Goal: Find contact information: Find contact information

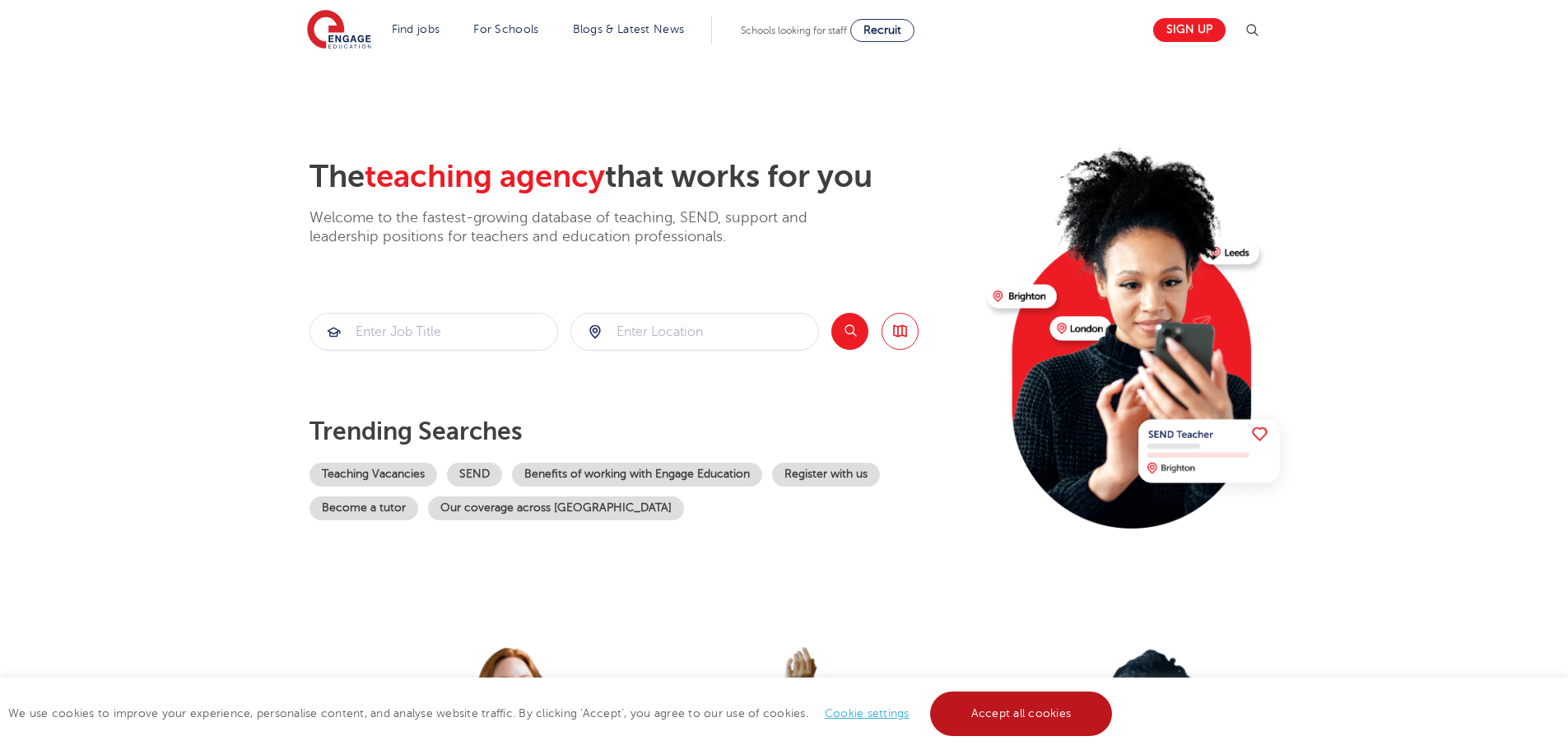
click at [1030, 715] on link "Accept all cookies" at bounding box center [1021, 713] width 183 height 45
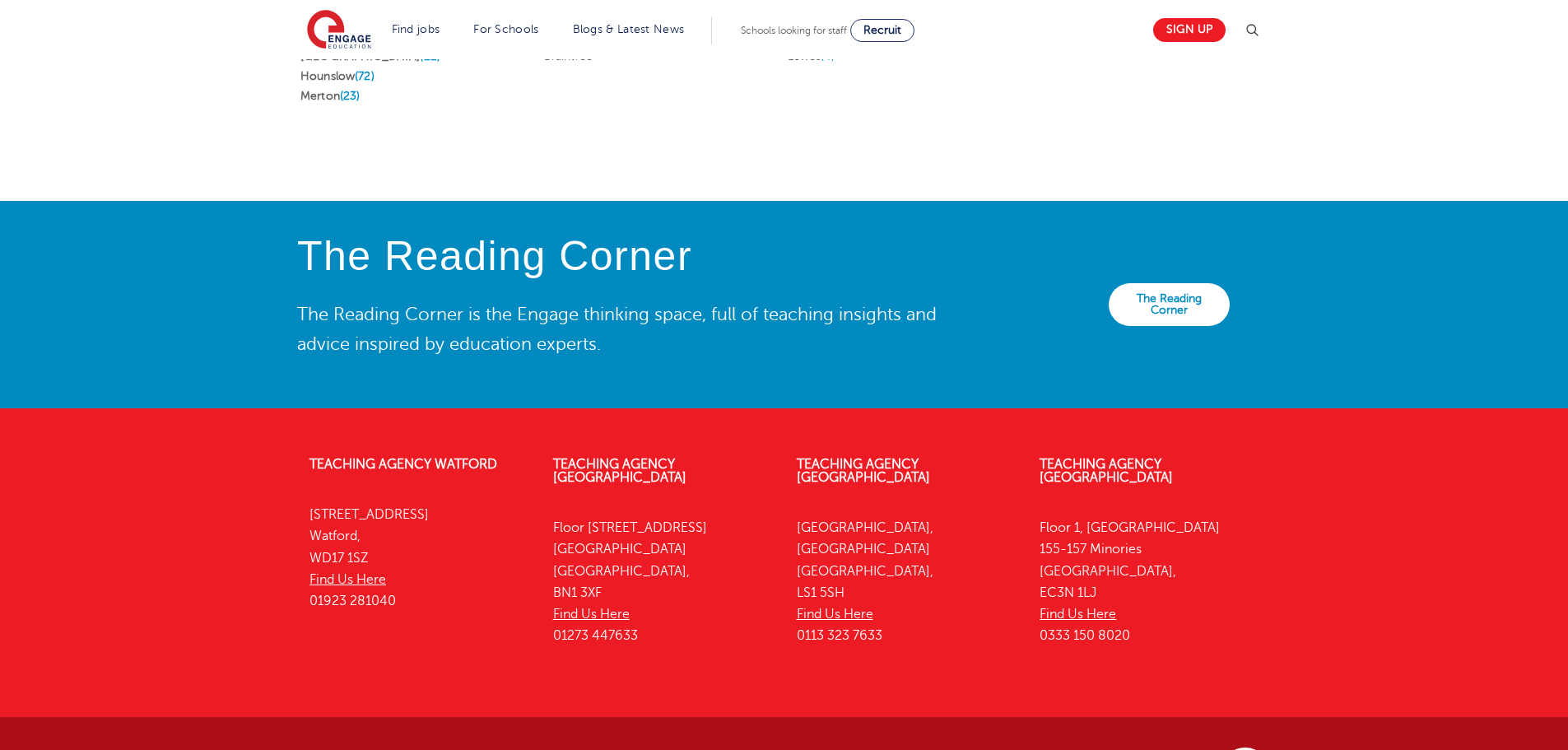
scroll to position [3653, 0]
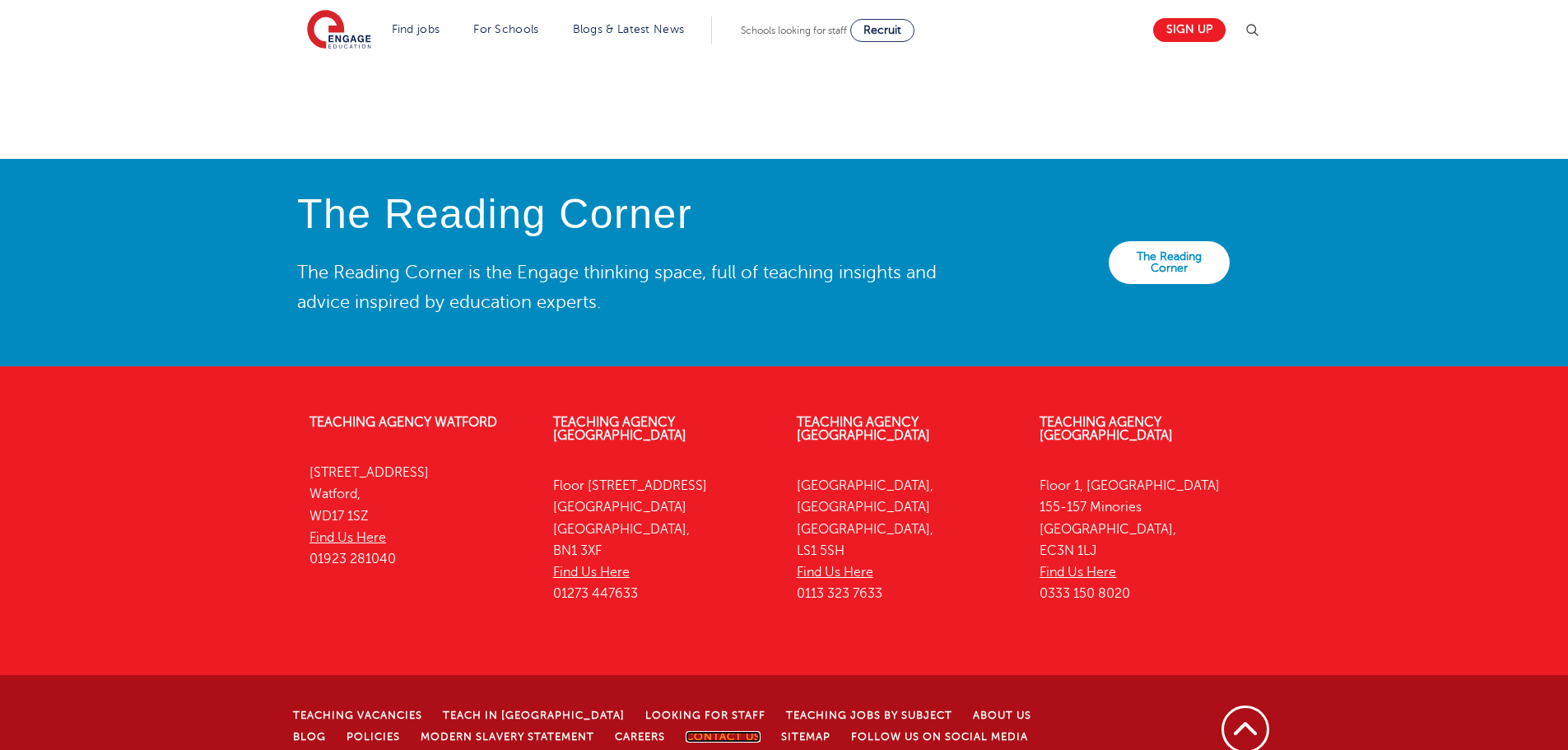
click at [686, 731] on link "Contact Us" at bounding box center [723, 737] width 75 height 12
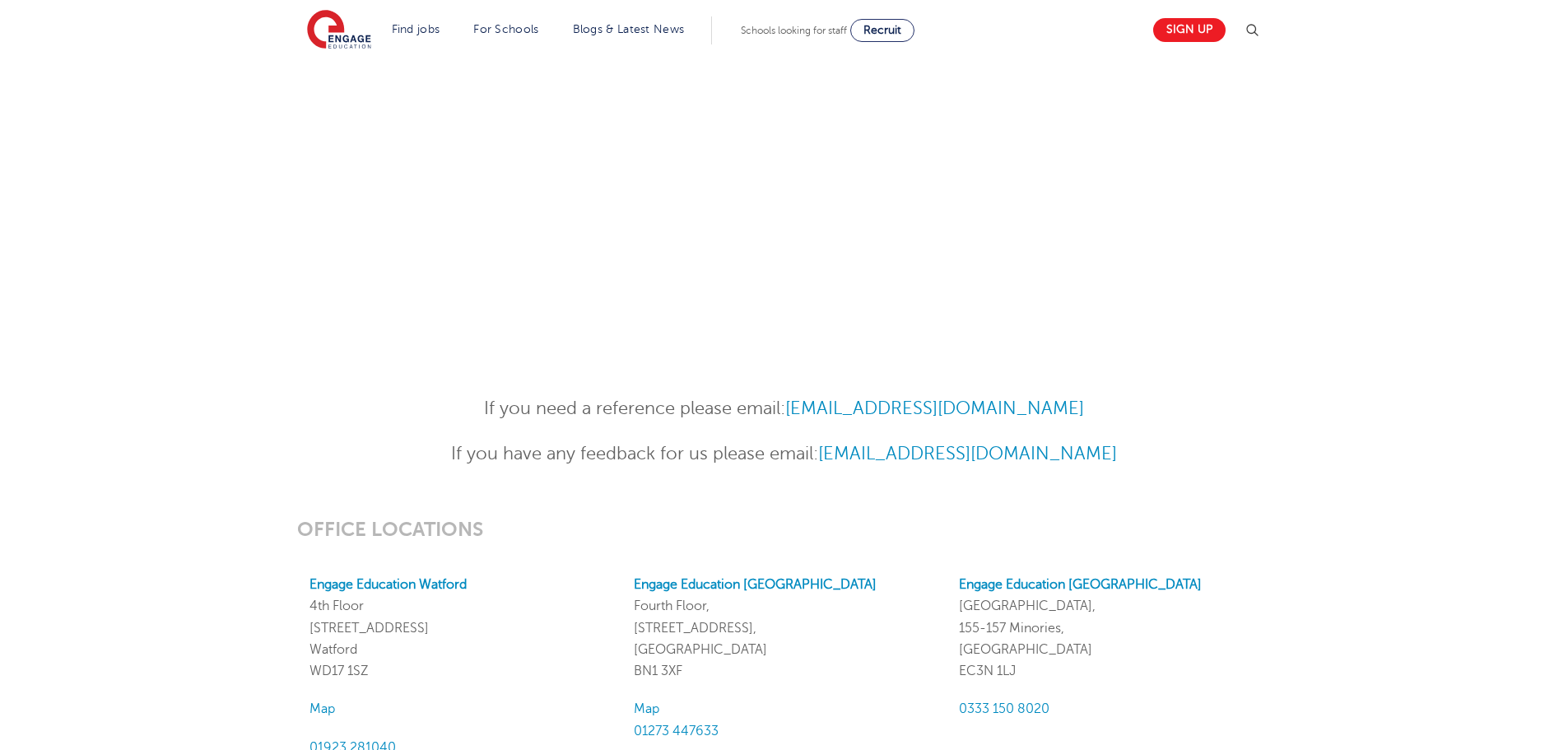
scroll to position [657, 0]
